Goal: Task Accomplishment & Management: Manage account settings

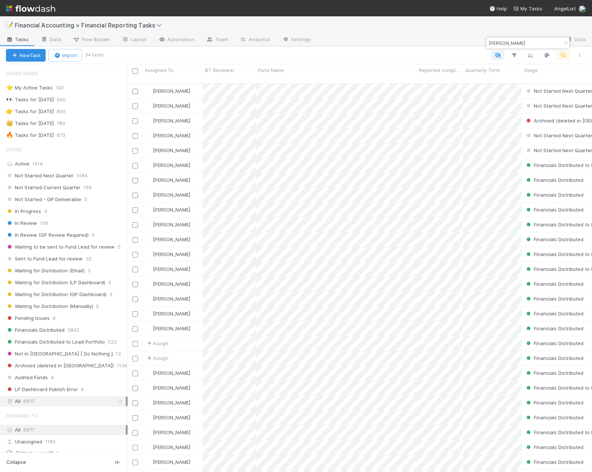
scroll to position [389, 459]
click at [566, 43] on icon "button" at bounding box center [565, 43] width 7 height 4
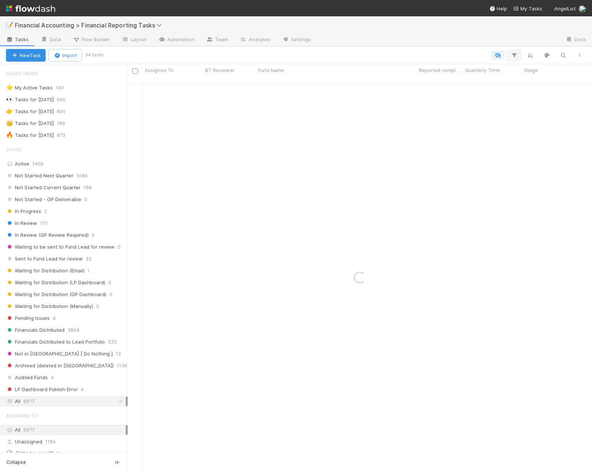
click at [513, 56] on icon "button" at bounding box center [513, 55] width 7 height 7
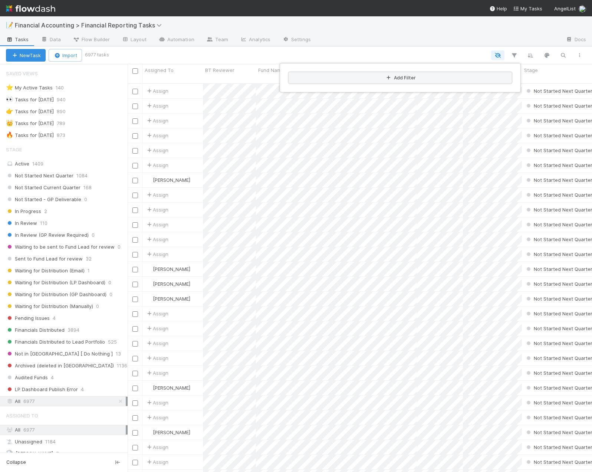
click at [393, 75] on button "Add Filter" at bounding box center [400, 77] width 222 height 11
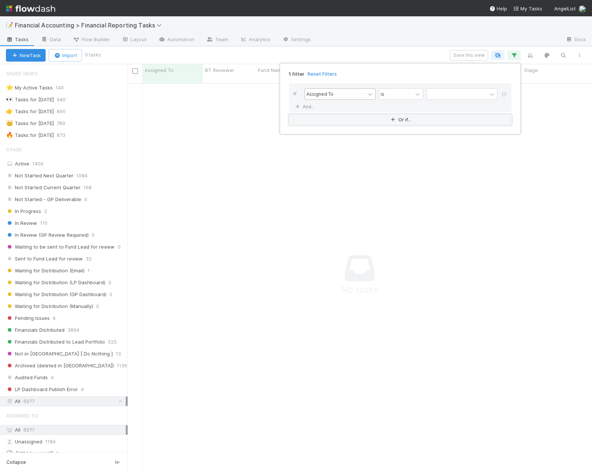
scroll to position [383, 459]
click at [326, 93] on div "Assigned To" at bounding box center [319, 93] width 27 height 7
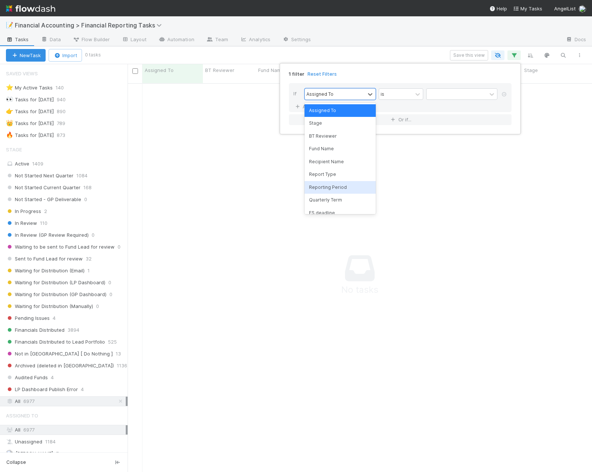
click at [331, 188] on div "Reporting Period" at bounding box center [339, 187] width 71 height 13
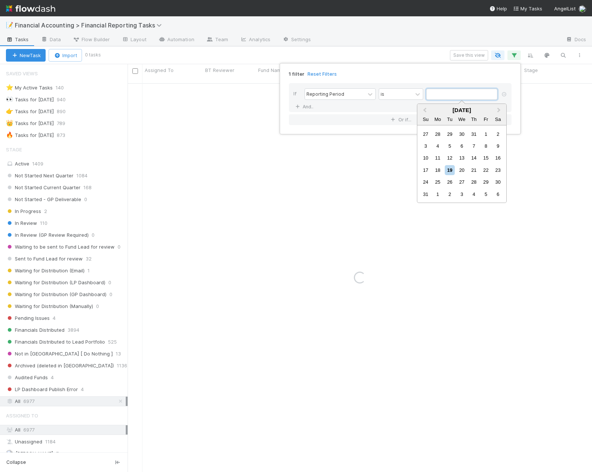
click at [442, 92] on input "text" at bounding box center [461, 94] width 71 height 11
click at [428, 109] on button "Previous Month" at bounding box center [424, 111] width 12 height 12
click at [440, 180] on div "30" at bounding box center [438, 182] width 10 height 10
type input "[DATE]"
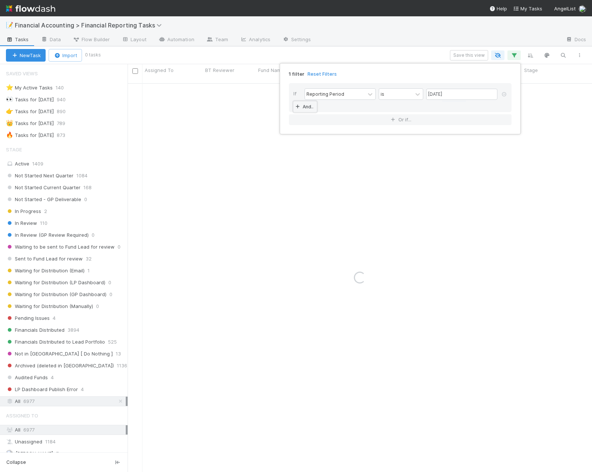
click at [306, 106] on link "And.." at bounding box center [304, 106] width 23 height 11
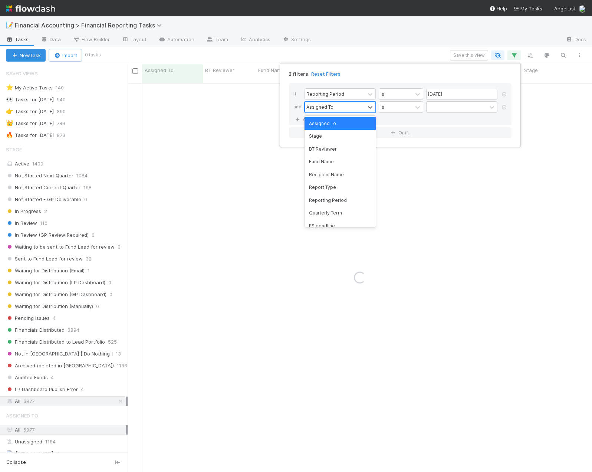
click at [344, 108] on div "Assigned To" at bounding box center [335, 107] width 60 height 11
click at [324, 211] on div "Quarterly Term" at bounding box center [339, 213] width 71 height 13
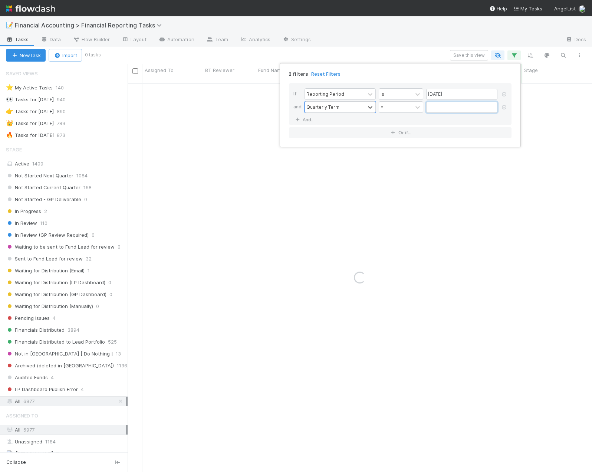
click at [436, 103] on input "text" at bounding box center [461, 107] width 71 height 11
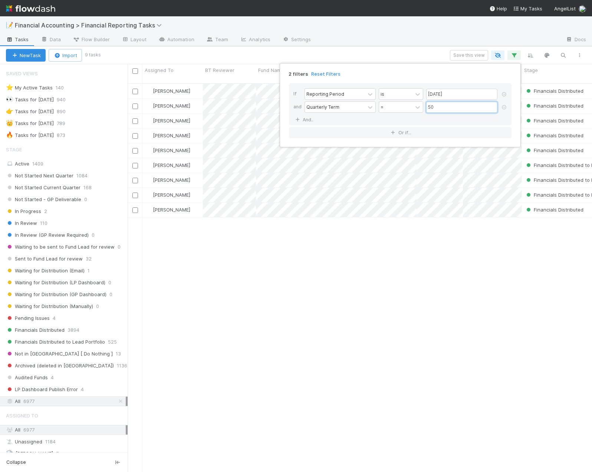
type input "50"
click at [358, 56] on div "2 filters Reset Filters If Reporting Period is [DATE] and Quarterly Term = 50 A…" at bounding box center [296, 236] width 592 height 472
click at [516, 55] on icon "button" at bounding box center [513, 55] width 7 height 7
drag, startPoint x: 437, startPoint y: 106, endPoint x: 410, endPoint y: 112, distance: 27.3
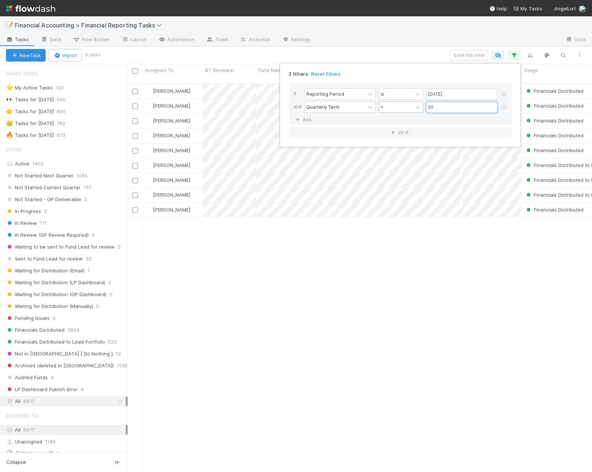
click at [410, 112] on div "Quarterly Term = 50" at bounding box center [402, 107] width 196 height 13
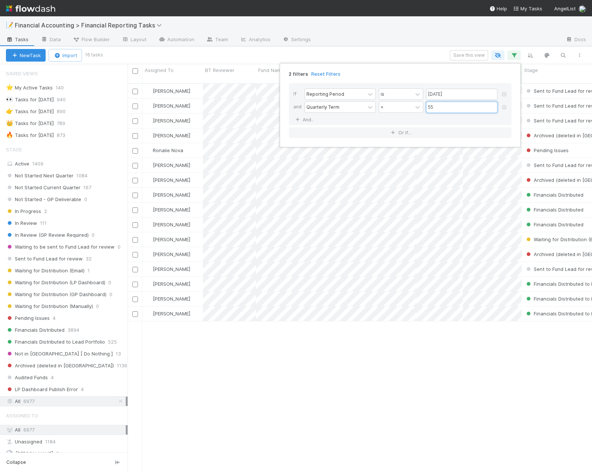
type input "55"
click at [442, 379] on div "2 filters Reset Filters If Reporting Period is [DATE] and Quarterly Term = 55 A…" at bounding box center [296, 236] width 592 height 472
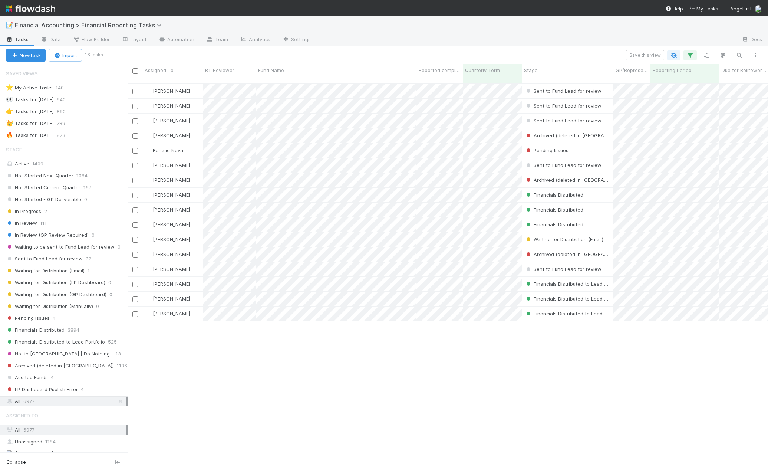
scroll to position [389, 635]
click at [531, 410] on div "[PERSON_NAME] Sent to Fund Lead for review [DATE] 12:53:32 PM [DATE] 2:27:00 PM…" at bounding box center [448, 281] width 640 height 394
click at [552, 71] on div "Stage" at bounding box center [568, 69] width 88 height 7
click at [554, 85] on div "Sort First → Last" at bounding box center [566, 84] width 85 height 11
click at [384, 342] on div "[PERSON_NAME] Sent to Fund Lead for review [DATE] 2:05:31 AM [DATE] 2:27:23 PM …" at bounding box center [448, 281] width 640 height 394
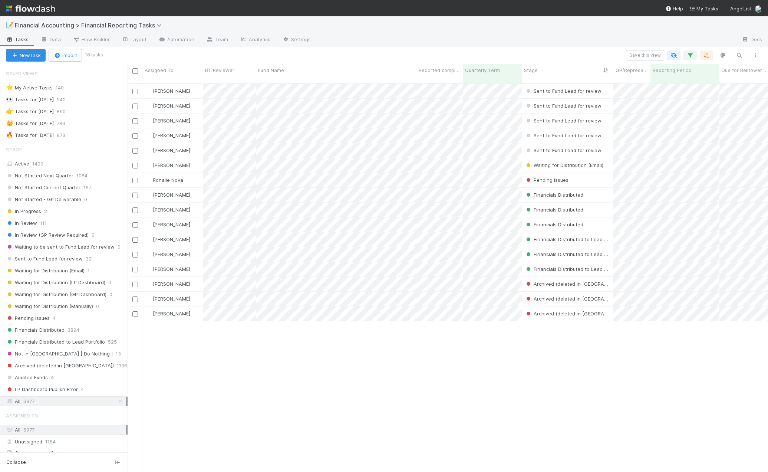
click at [384, 342] on div "[PERSON_NAME] Sent to Fund Lead for review [DATE] 2:05:31 AM [DATE] 2:27:23 PM …" at bounding box center [448, 281] width 640 height 394
click at [56, 258] on span "Sent to Fund Lead for review" at bounding box center [44, 258] width 77 height 9
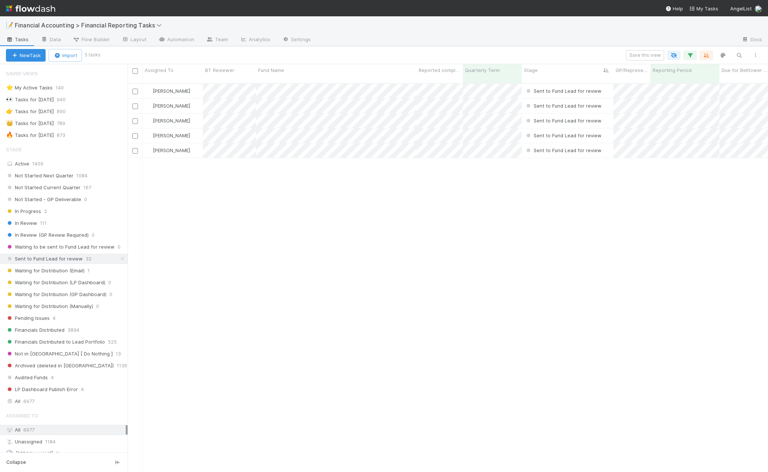
scroll to position [389, 635]
click at [591, 53] on icon "button" at bounding box center [689, 55] width 7 height 7
click at [591, 108] on icon at bounding box center [679, 107] width 7 height 4
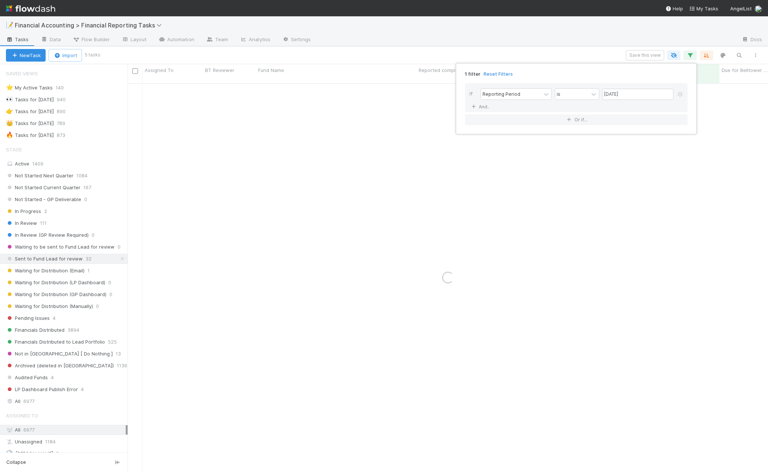
click at [572, 55] on div "1 filter Reset Filters If Reporting Period is [DATE] And.. Or if..." at bounding box center [384, 236] width 768 height 472
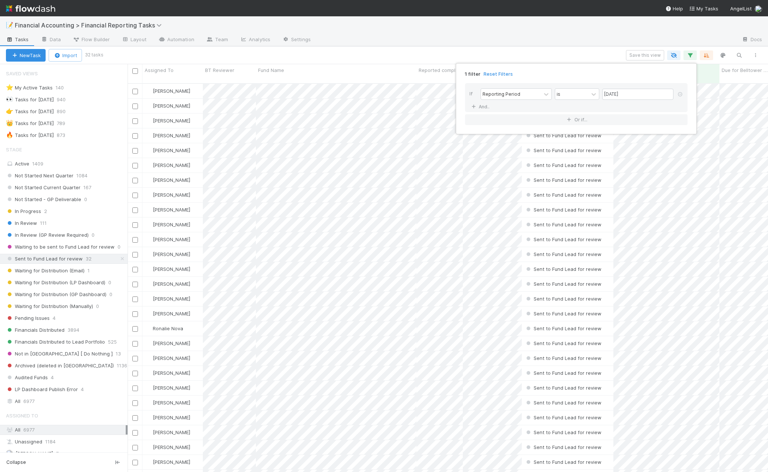
click at [465, 53] on div "1 filter Reset Filters If Reporting Period is [DATE] And.. Or if..." at bounding box center [384, 236] width 768 height 472
click at [502, 73] on div "Quarterly Term" at bounding box center [492, 69] width 55 height 7
click at [503, 82] on div "Sort Lower → Higher" at bounding box center [507, 84] width 85 height 11
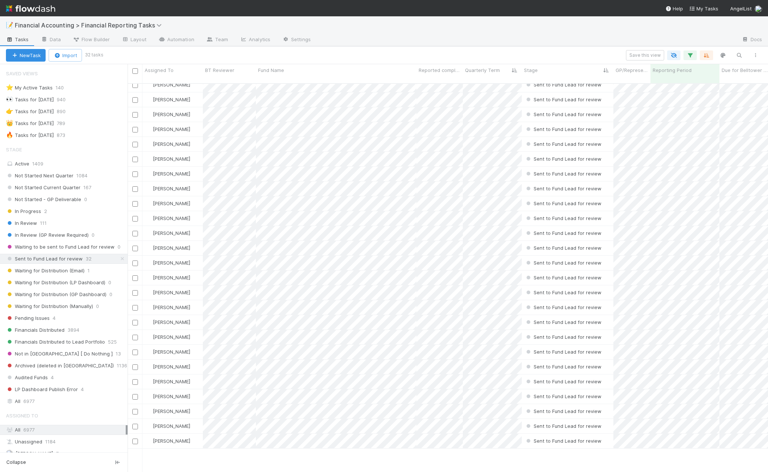
scroll to position [0, 0]
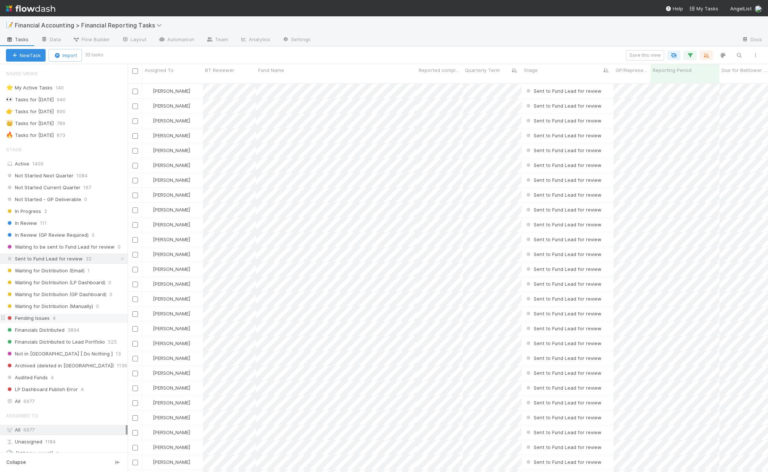
click at [34, 315] on span "Pending Issues" at bounding box center [28, 317] width 44 height 9
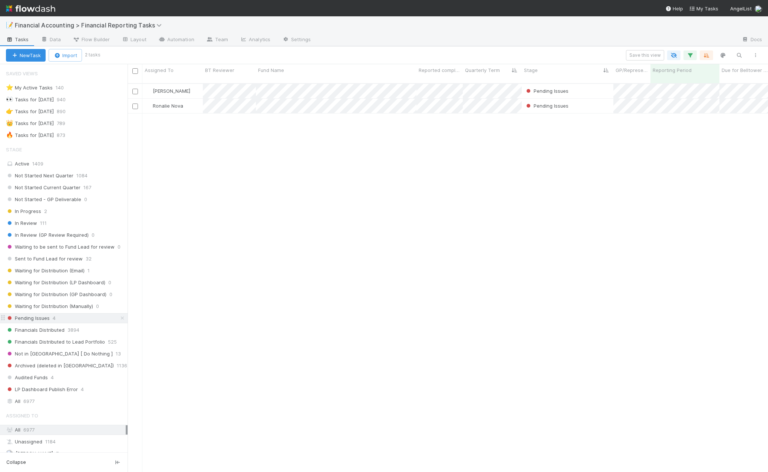
scroll to position [389, 635]
click at [591, 55] on icon "button" at bounding box center [689, 55] width 7 height 7
click at [586, 55] on div "1 filter Reset Filters If Reporting Period is [DATE] And.. Or if..." at bounding box center [384, 236] width 768 height 472
click at [440, 255] on div "[PERSON_NAME] Pending Issues [DATE] 4:22:28 PM [DATE] 9:10:05 PM 0 0 0 0 Ronali…" at bounding box center [448, 281] width 640 height 394
click at [393, 161] on div "[PERSON_NAME] Pending Issues [DATE] 4:22:28 PM [DATE] 9:10:05 PM 0 0 0 0 Ronali…" at bounding box center [448, 281] width 640 height 394
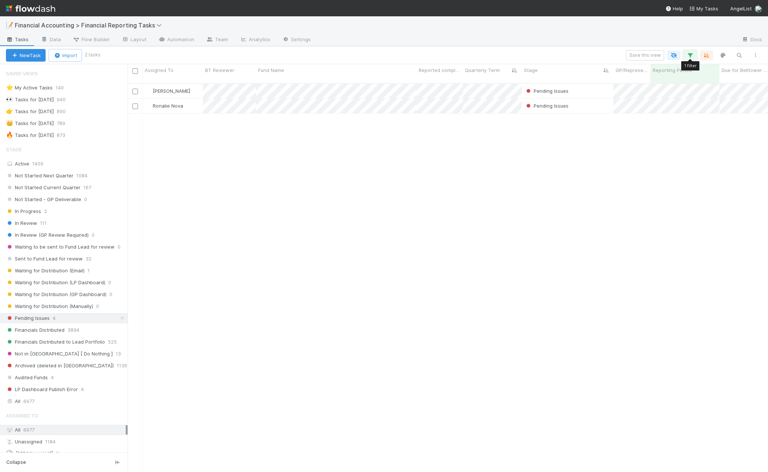
click at [591, 53] on icon "button" at bounding box center [689, 55] width 7 height 7
click at [478, 103] on link "And.." at bounding box center [480, 106] width 23 height 11
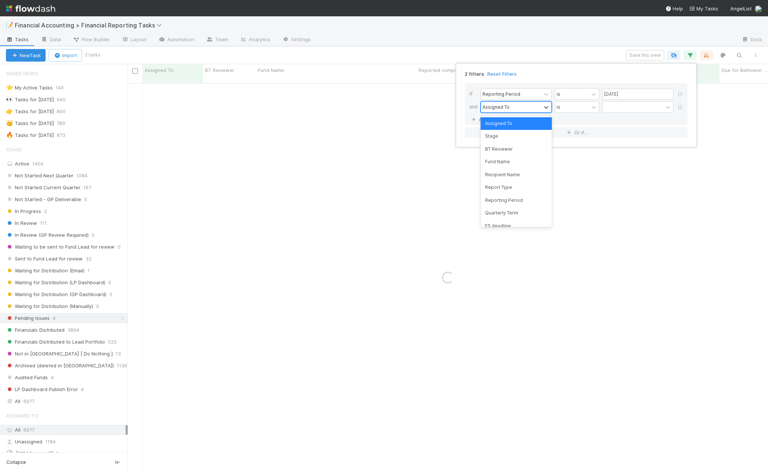
click at [503, 110] on div "Assigned To" at bounding box center [495, 106] width 27 height 7
click at [591, 104] on div at bounding box center [633, 107] width 60 height 11
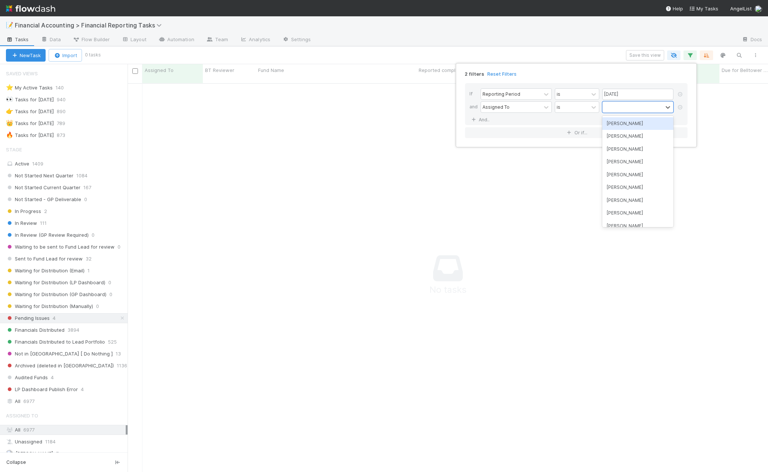
click at [591, 124] on div "[PERSON_NAME]" at bounding box center [637, 123] width 71 height 13
click at [489, 119] on link "And.." at bounding box center [480, 119] width 23 height 11
click at [504, 120] on div "Assigned To" at bounding box center [495, 119] width 27 height 7
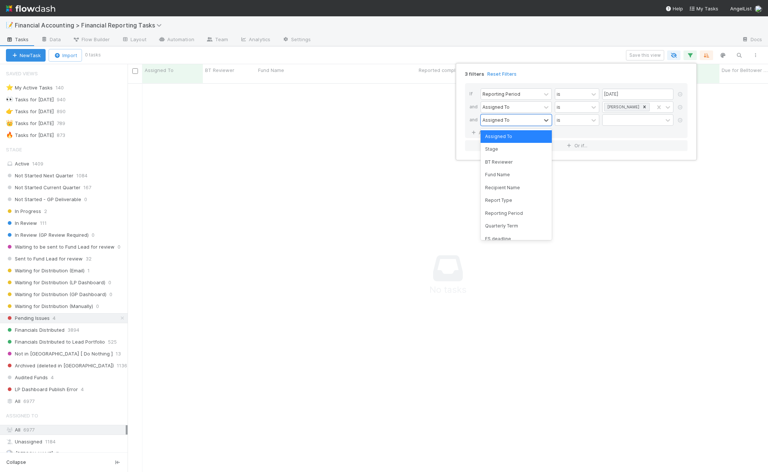
scroll to position [383, 635]
click at [495, 150] on div "Stage" at bounding box center [516, 149] width 71 height 13
click at [591, 120] on div at bounding box center [633, 120] width 60 height 11
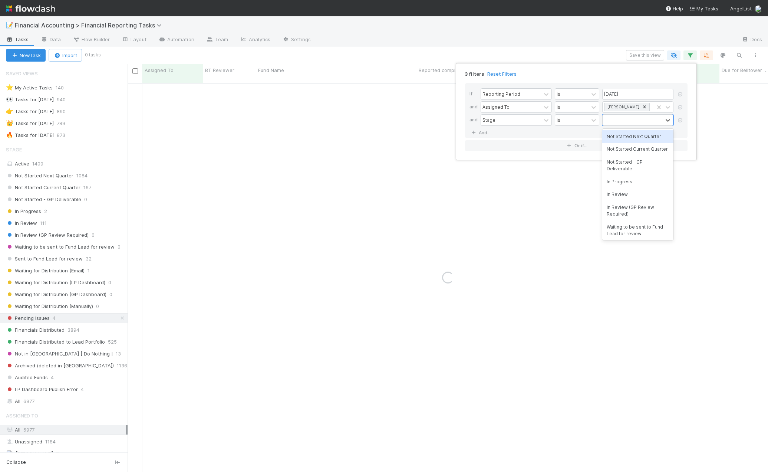
click at [591, 131] on div "Not Started Next Quarter" at bounding box center [637, 136] width 71 height 13
click at [591, 131] on div "Not Started Next Quarter" at bounding box center [628, 125] width 51 height 20
click at [591, 146] on div "Not Started Current Quarter" at bounding box center [637, 145] width 71 height 13
click at [591, 137] on div "Not Started Next Quarter Not Started Current Quarter" at bounding box center [628, 129] width 51 height 29
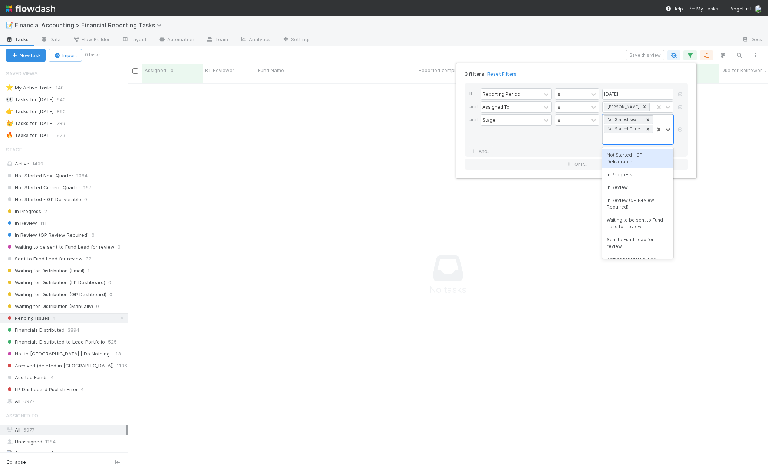
click at [591, 159] on div "Not Started - GP Deliverable" at bounding box center [637, 159] width 71 height 20
click at [591, 149] on div "Not Started Next Quarter Not Started Current Quarter Not Started - GP Deliverab…" at bounding box center [628, 134] width 51 height 39
click at [591, 167] on div "In Progress" at bounding box center [637, 164] width 71 height 13
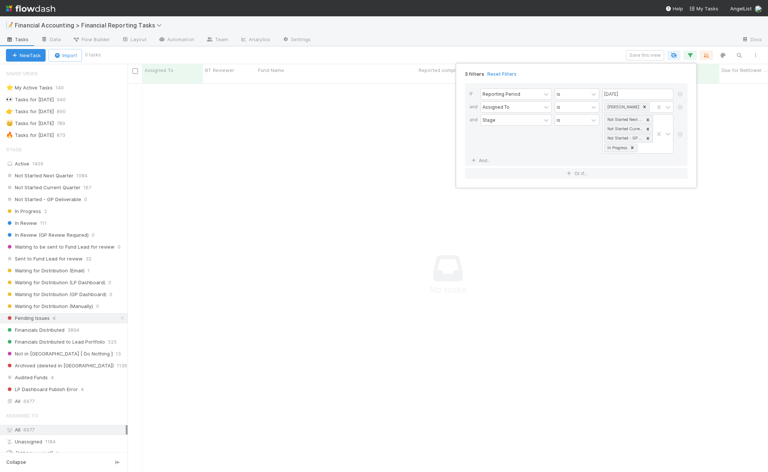
click at [503, 46] on div "3 filters Reset Filters If Reporting Period is [DATE] and Assigned To is [PERSO…" at bounding box center [384, 236] width 768 height 472
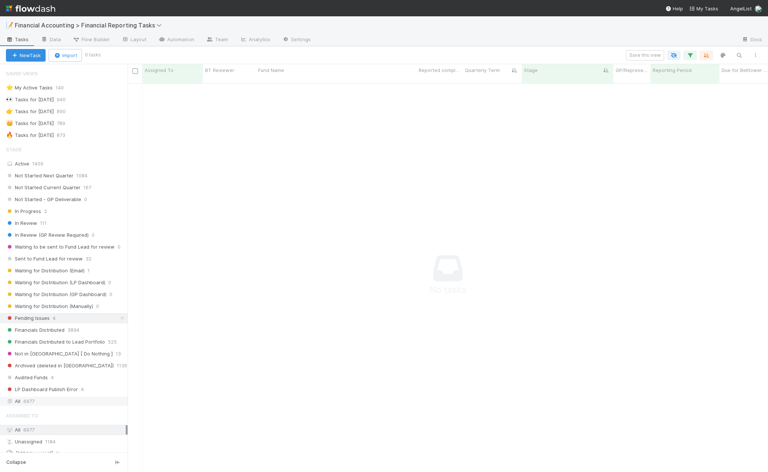
click at [17, 402] on div "All 6977" at bounding box center [66, 400] width 120 height 9
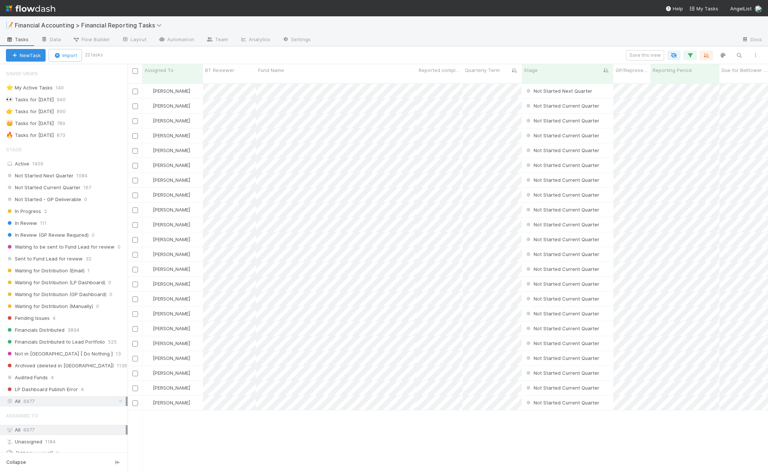
scroll to position [389, 635]
click at [334, 71] on div "Fund Name" at bounding box center [336, 69] width 156 height 7
click at [314, 81] on div "Sort A → Z" at bounding box center [300, 84] width 85 height 11
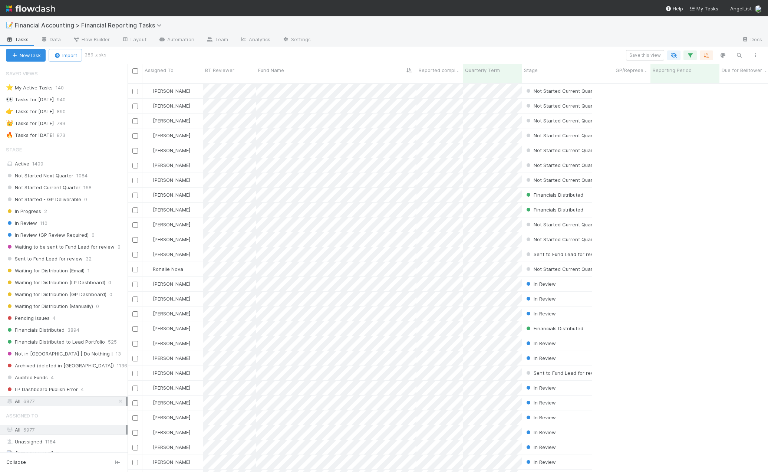
scroll to position [389, 635]
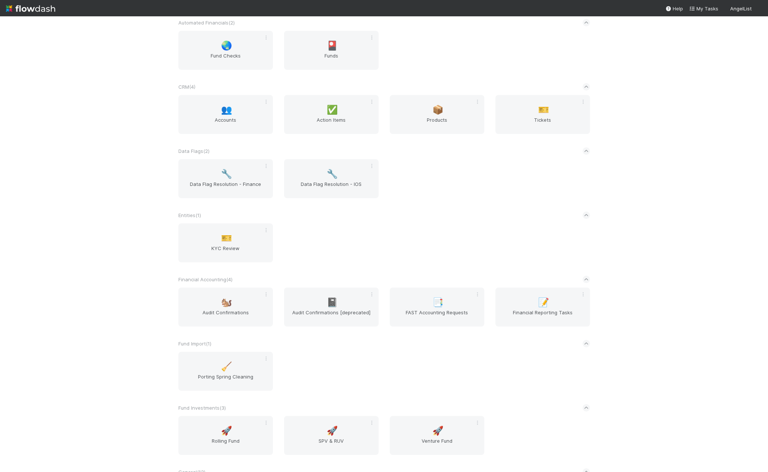
scroll to position [222, 0]
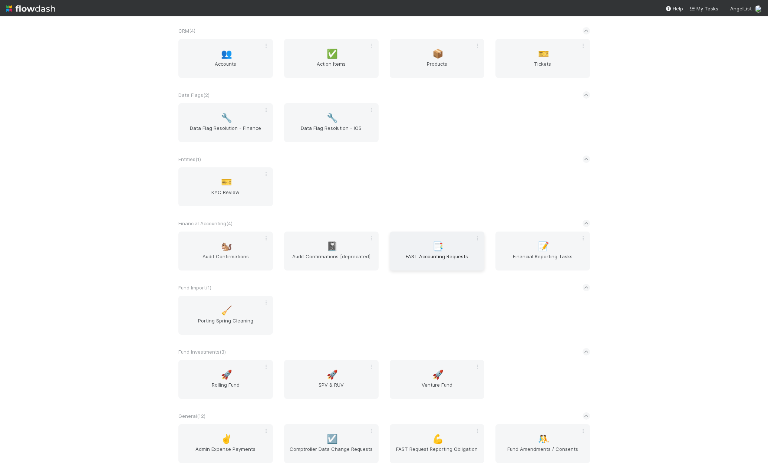
click at [445, 263] on span "FAST Accounting Requests" at bounding box center [437, 260] width 89 height 15
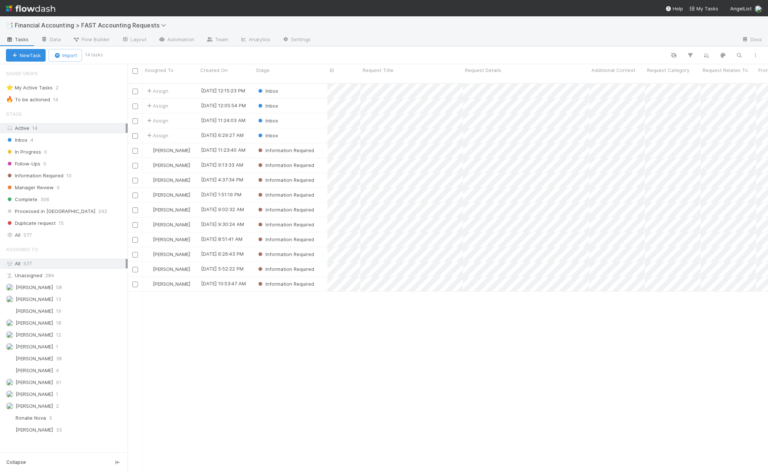
scroll to position [389, 635]
click at [290, 128] on div "Inbox" at bounding box center [291, 135] width 74 height 14
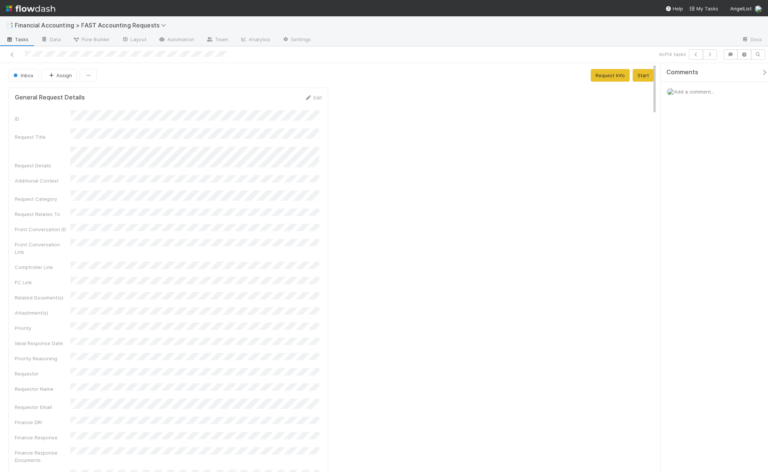
click at [697, 97] on div "Add a comment..." at bounding box center [717, 91] width 113 height 19
click at [697, 92] on span "Add a comment..." at bounding box center [694, 92] width 40 height 6
click at [708, 152] on span "[PERSON_NAME]" at bounding box center [710, 151] width 37 height 6
click at [698, 218] on button "Add Comment" at bounding box center [694, 216] width 43 height 13
click at [634, 76] on button "Start" at bounding box center [643, 75] width 21 height 13
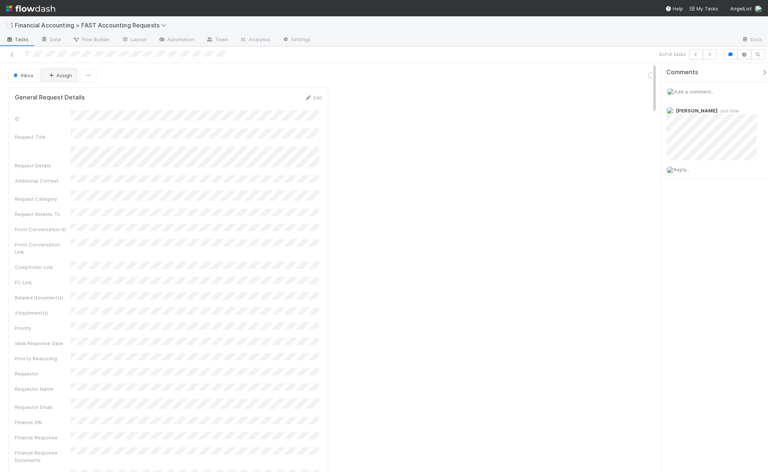
click at [60, 74] on button "Assign" at bounding box center [59, 75] width 36 height 13
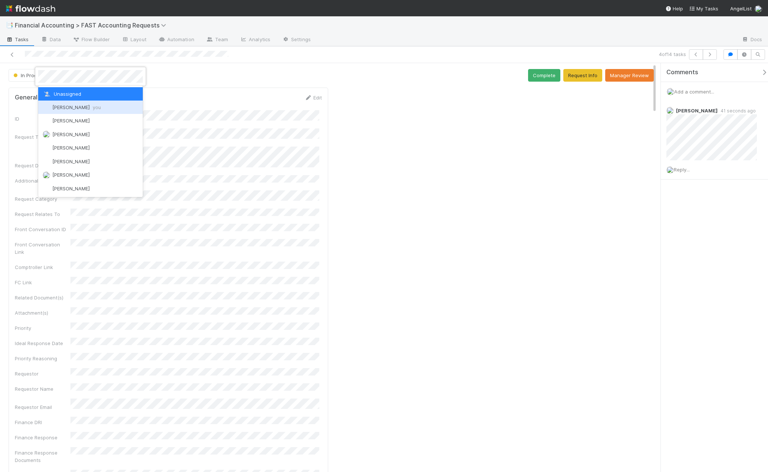
click at [63, 106] on span "Kevin Fawcett you" at bounding box center [76, 107] width 49 height 6
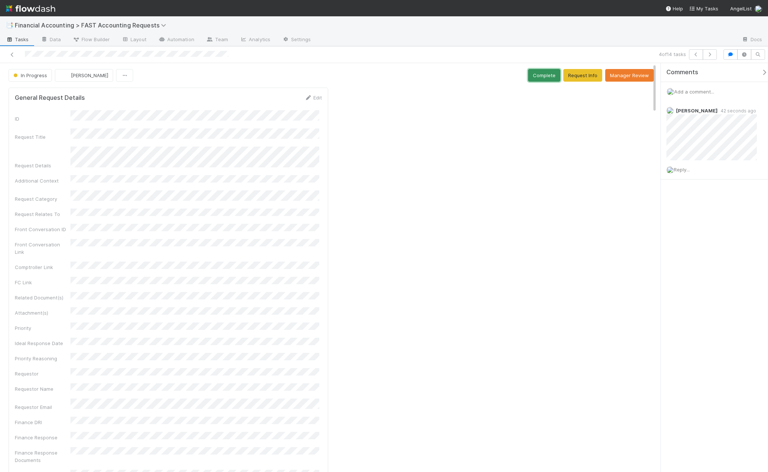
click at [531, 78] on button "Complete" at bounding box center [544, 75] width 32 height 13
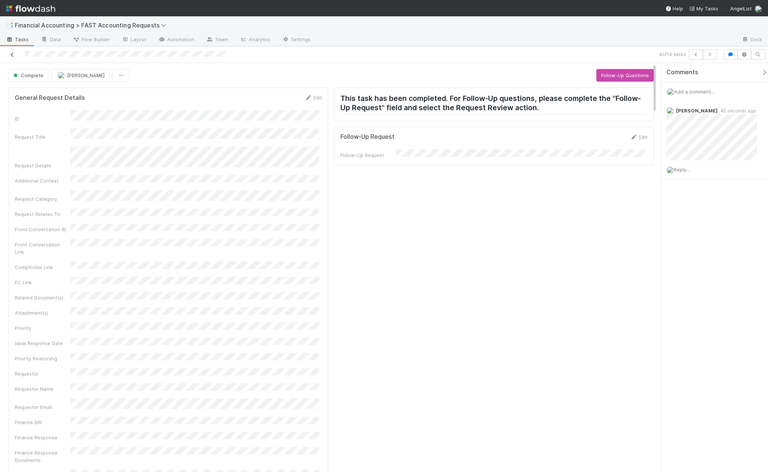
click at [11, 55] on icon at bounding box center [12, 54] width 7 height 5
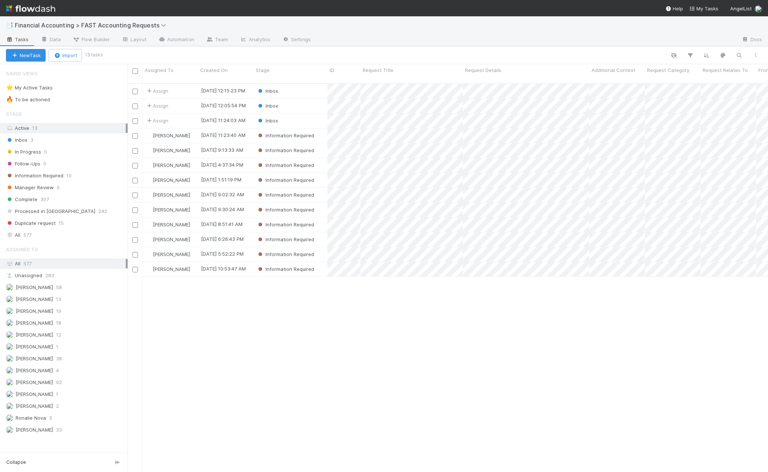
scroll to position [389, 635]
click at [302, 116] on div "Inbox" at bounding box center [291, 120] width 74 height 14
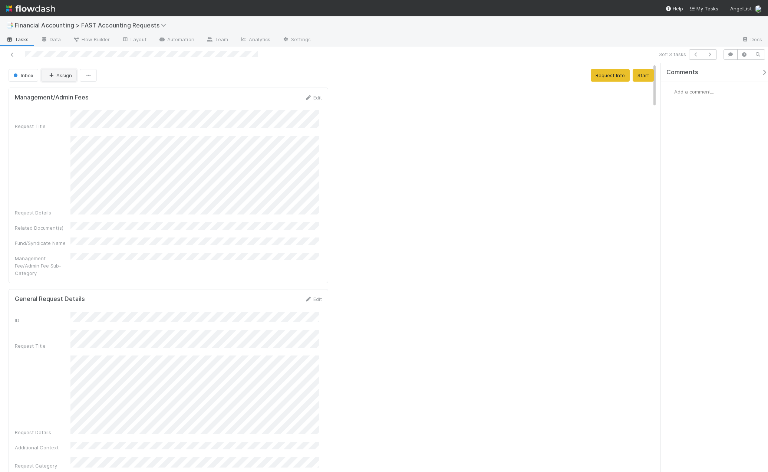
click at [65, 74] on button "Assign" at bounding box center [59, 75] width 36 height 13
click at [73, 135] on span "[PERSON_NAME]" at bounding box center [70, 134] width 37 height 6
click at [12, 55] on icon at bounding box center [12, 54] width 7 height 5
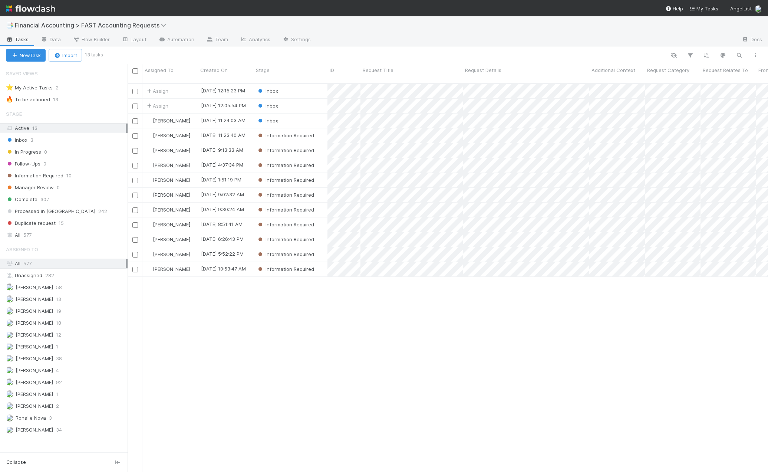
scroll to position [389, 635]
click at [296, 100] on div "Inbox" at bounding box center [291, 106] width 74 height 14
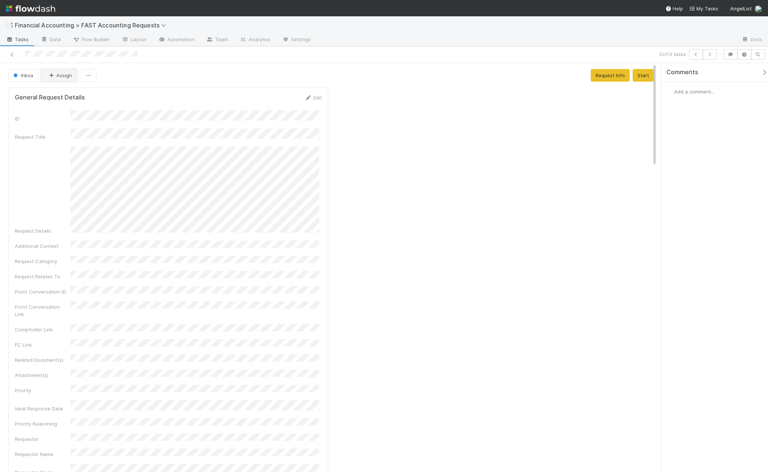
click at [60, 75] on button "Assign" at bounding box center [59, 75] width 36 height 13
click at [73, 121] on span "[PERSON_NAME]" at bounding box center [70, 121] width 37 height 6
click at [13, 55] on icon at bounding box center [12, 54] width 7 height 5
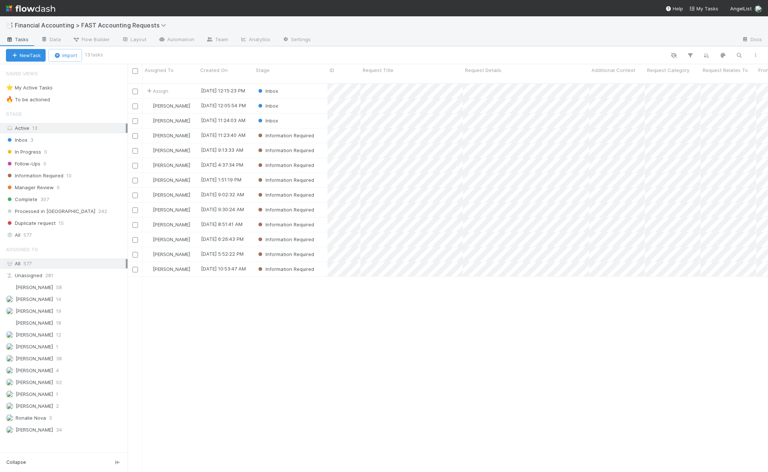
scroll to position [389, 635]
click at [290, 84] on div "Inbox" at bounding box center [291, 91] width 74 height 14
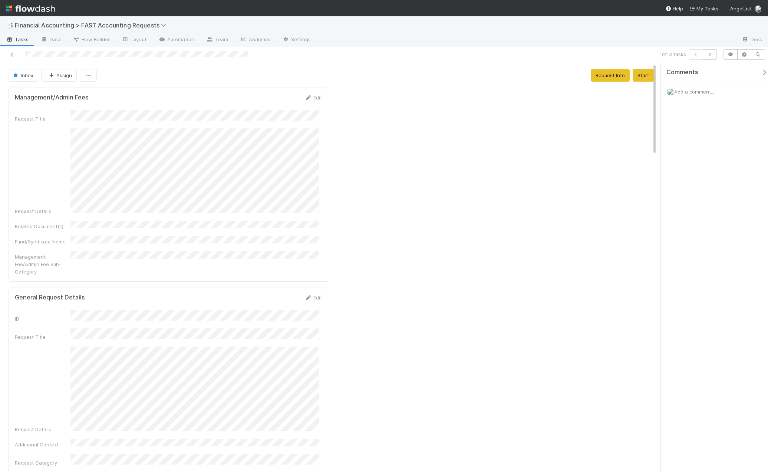
click at [17, 57] on div at bounding box center [183, 54] width 360 height 10
click at [14, 57] on link at bounding box center [12, 54] width 7 height 7
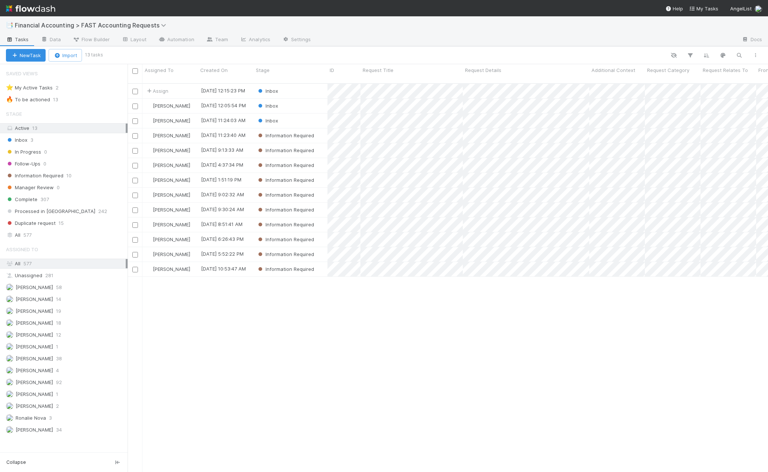
scroll to position [389, 635]
click at [300, 84] on div "Inbox" at bounding box center [291, 91] width 74 height 14
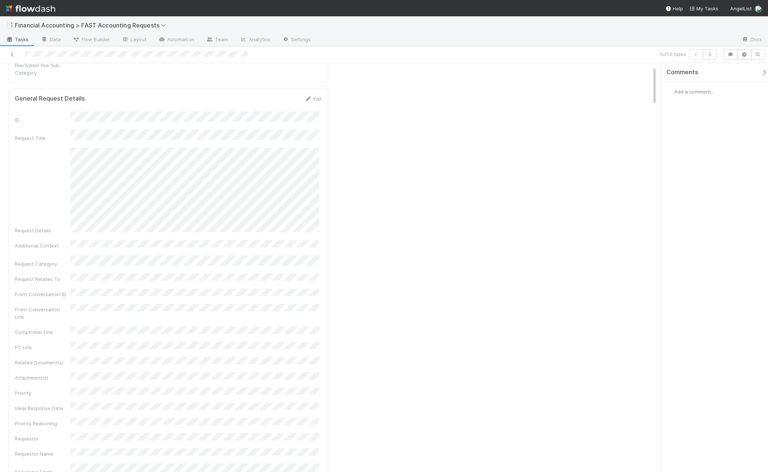
scroll to position [222, 0]
click at [700, 93] on span "Add a comment..." at bounding box center [694, 92] width 40 height 6
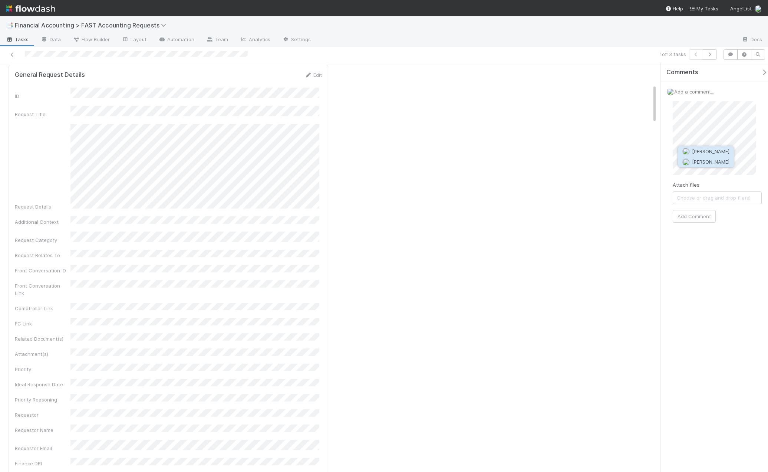
click at [715, 162] on button "[PERSON_NAME]" at bounding box center [706, 161] width 56 height 10
click at [689, 232] on button "Add Comment" at bounding box center [694, 231] width 43 height 13
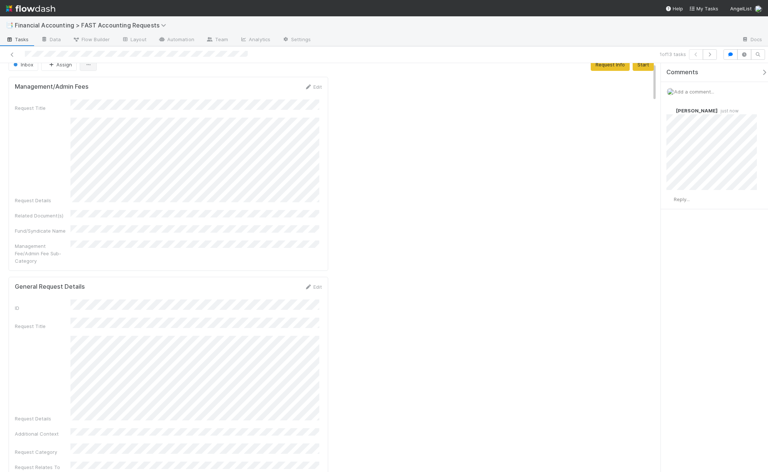
scroll to position [0, 0]
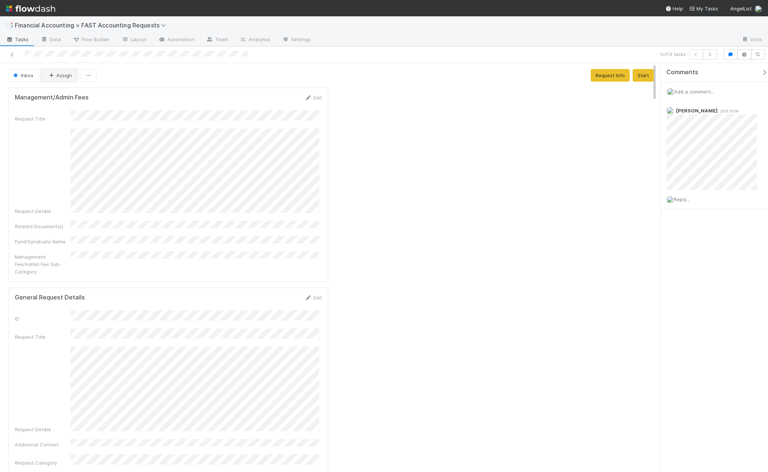
click at [61, 77] on button "Assign" at bounding box center [59, 75] width 36 height 13
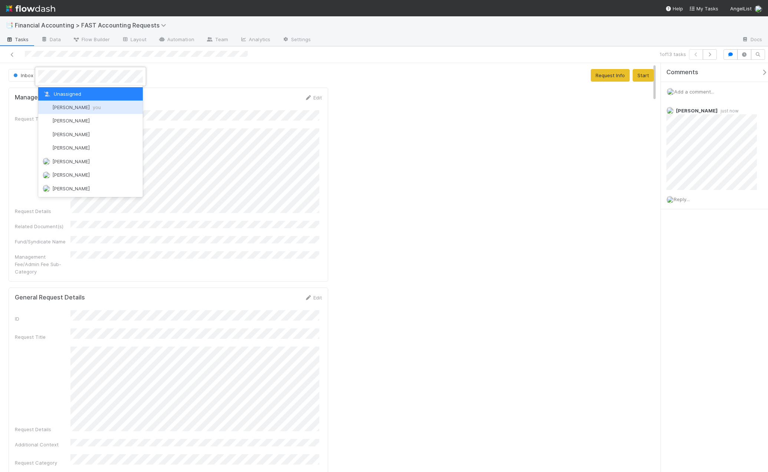
click at [65, 105] on span "Kevin Fawcett you" at bounding box center [76, 107] width 49 height 6
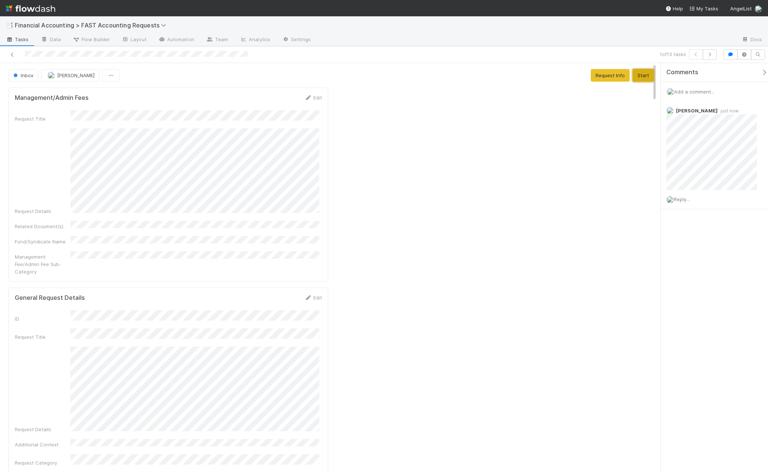
click at [635, 70] on button "Start" at bounding box center [643, 75] width 21 height 13
click at [551, 77] on button "Complete" at bounding box center [544, 75] width 32 height 13
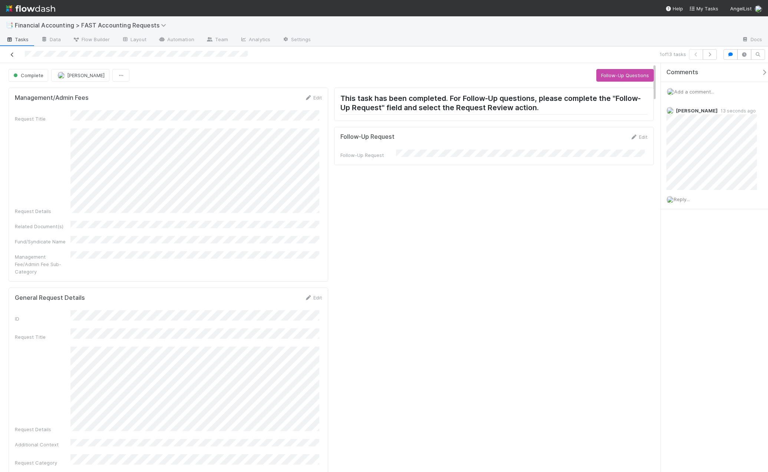
click at [11, 56] on icon at bounding box center [12, 54] width 7 height 5
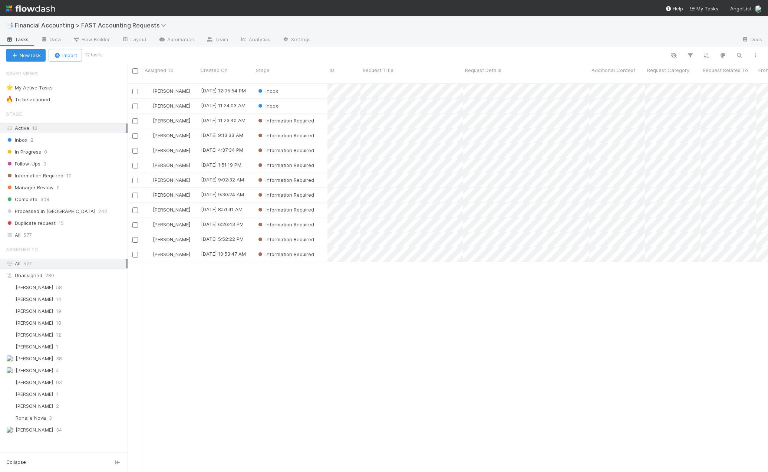
scroll to position [389, 635]
